Goal: Check status: Check status

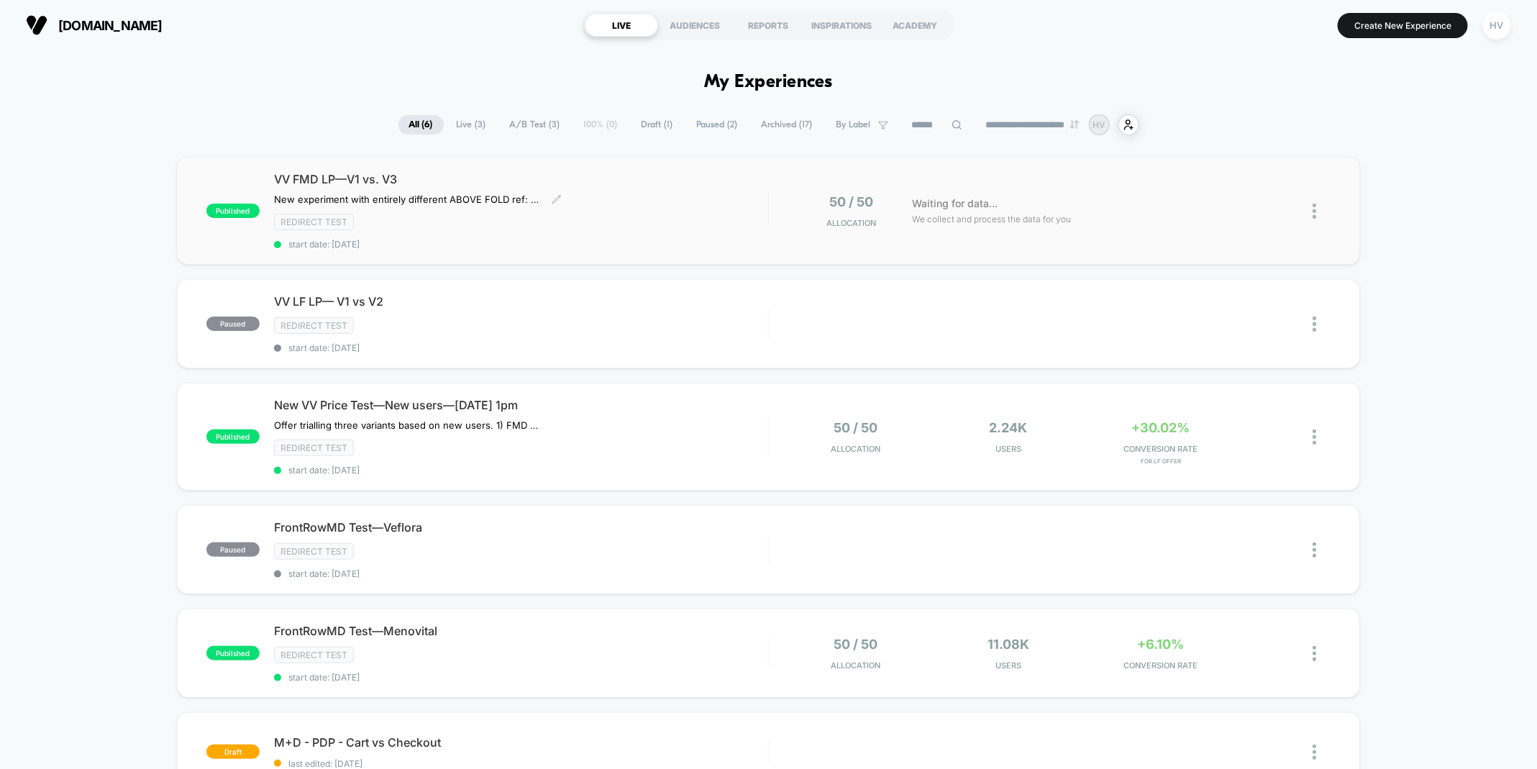
click at [575, 242] on span "start date: [DATE]" at bounding box center [521, 244] width 494 height 11
click at [724, 234] on div "VV FMD LP—V1 vs. V3 New experiment with entirely different ABOVE FOLD ref: Noti…" at bounding box center [521, 211] width 494 height 78
